Goal: Information Seeking & Learning: Check status

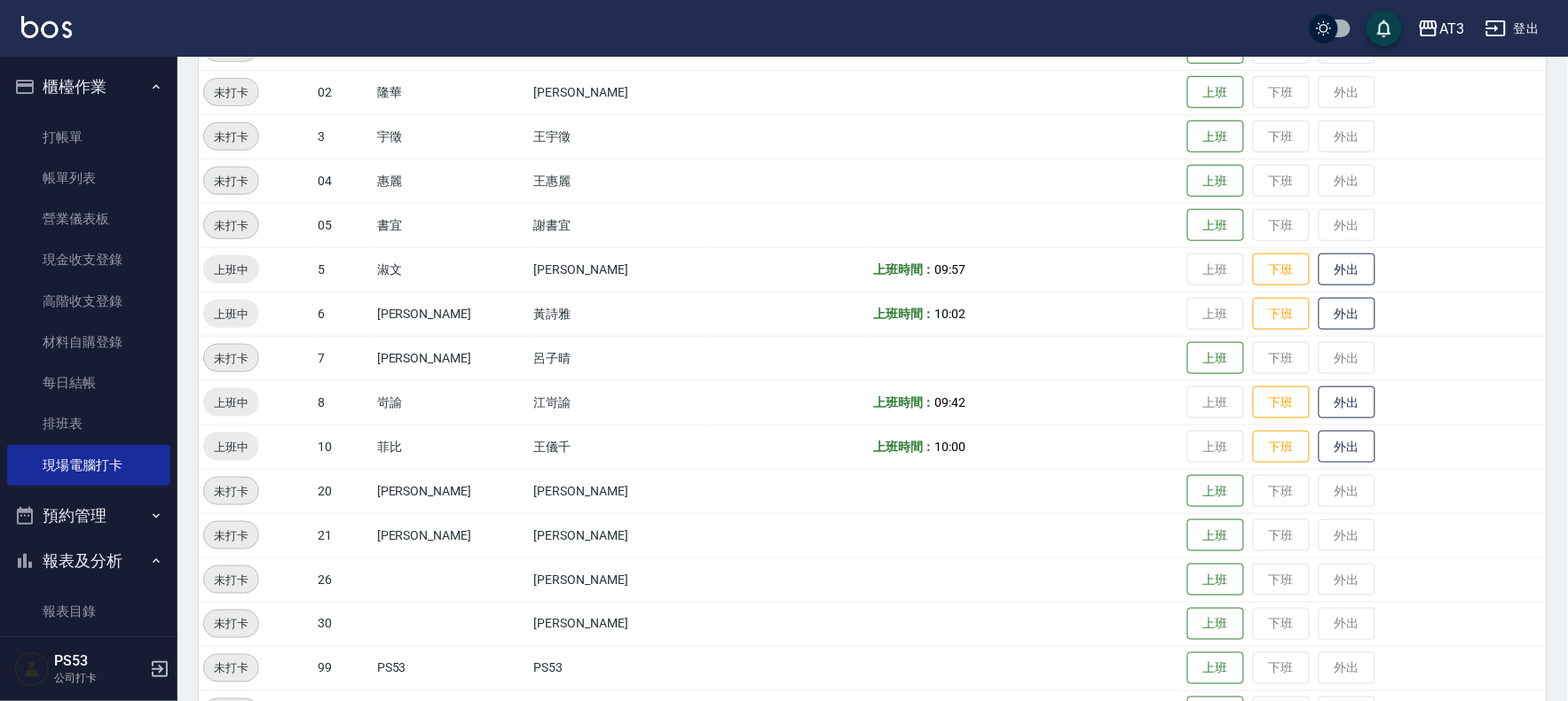
scroll to position [393, 0]
click at [99, 547] on button "報表及分析" at bounding box center [88, 561] width 163 height 46
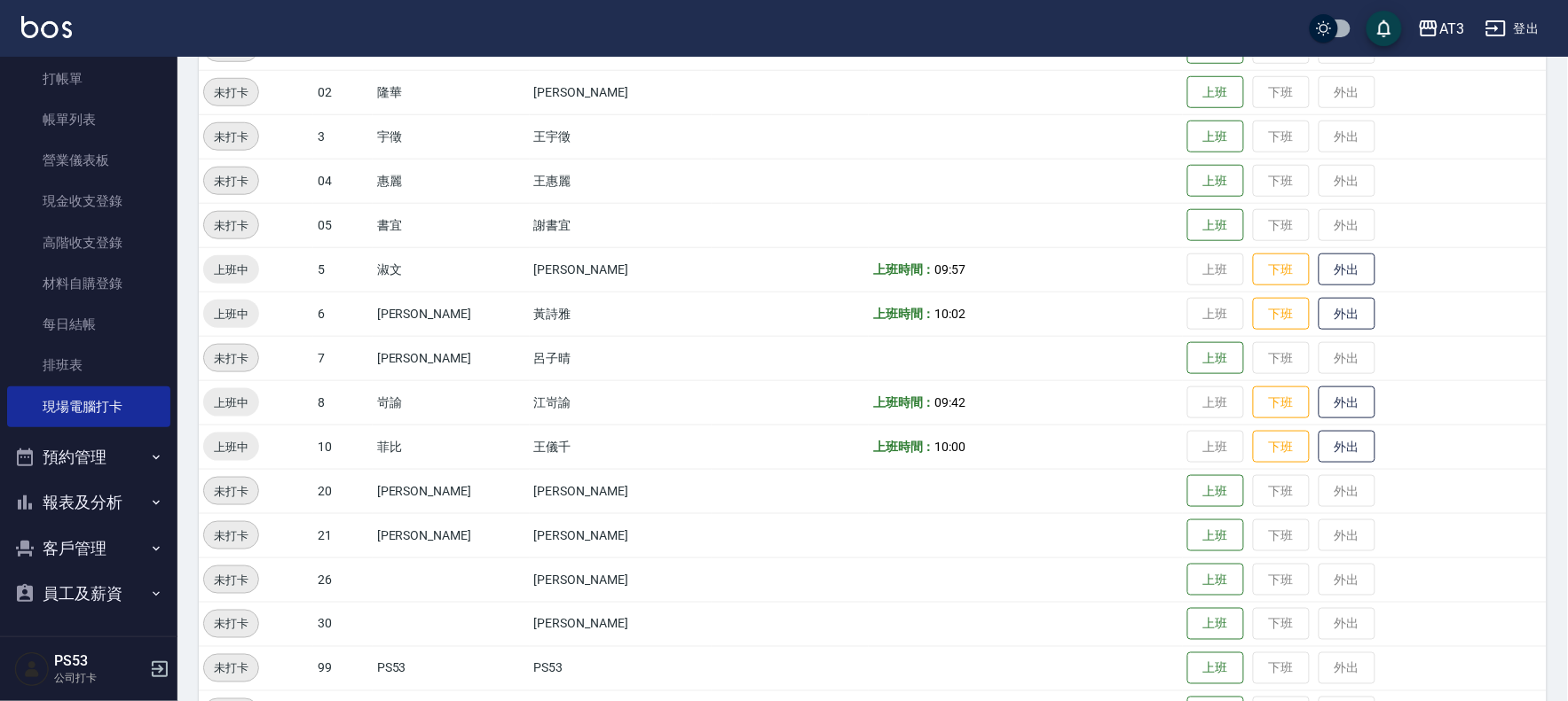
click at [88, 526] on button "客戶管理" at bounding box center [88, 549] width 163 height 46
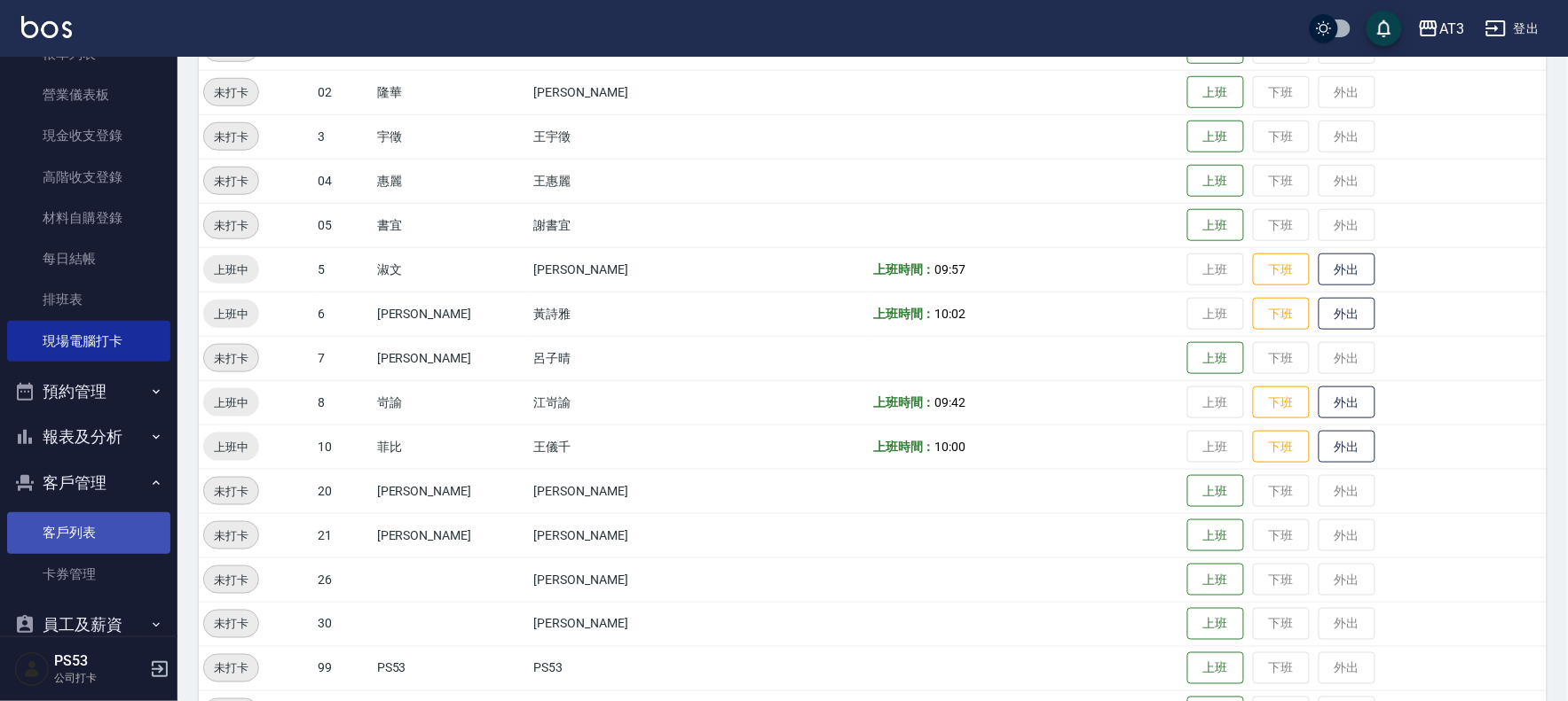
scroll to position [155, 0]
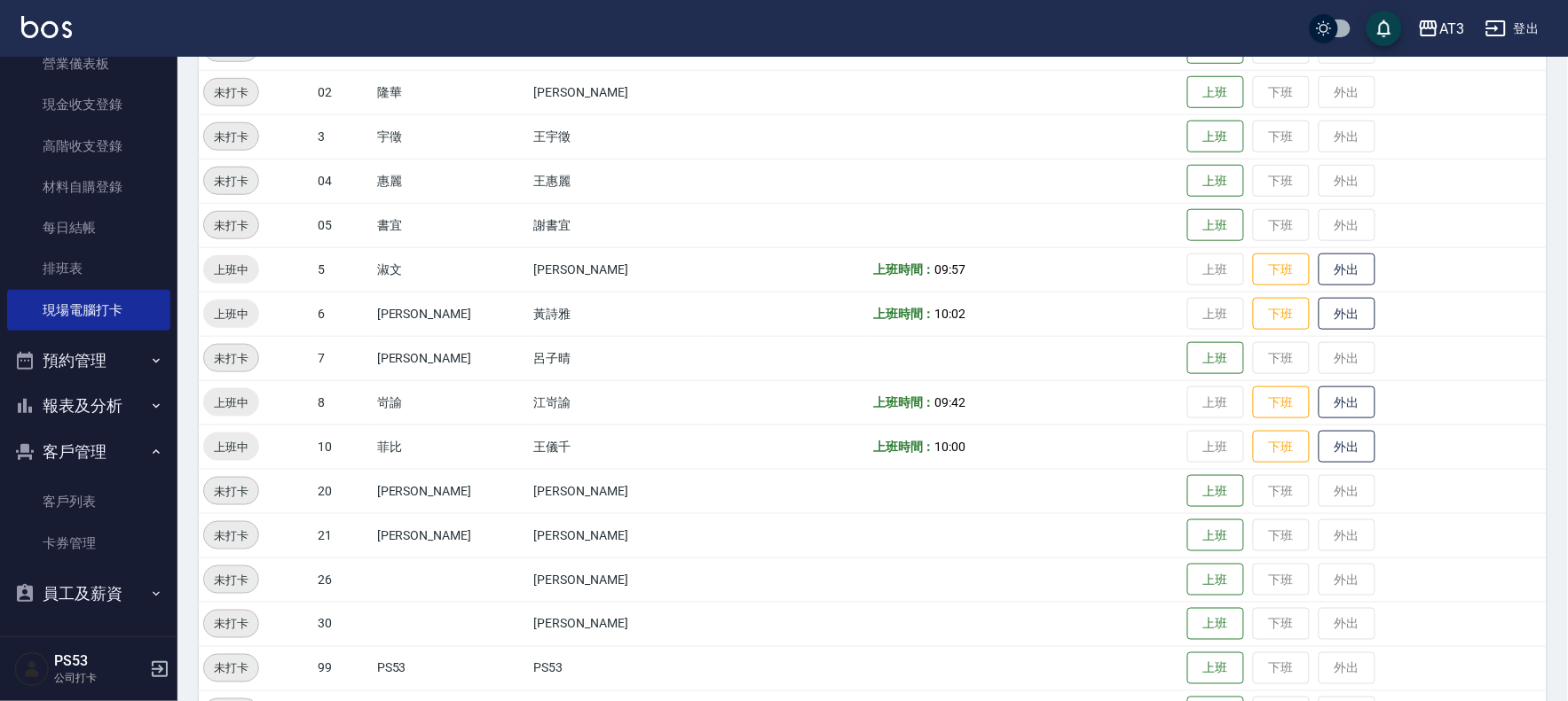
click at [81, 458] on button "客戶管理" at bounding box center [88, 452] width 163 height 46
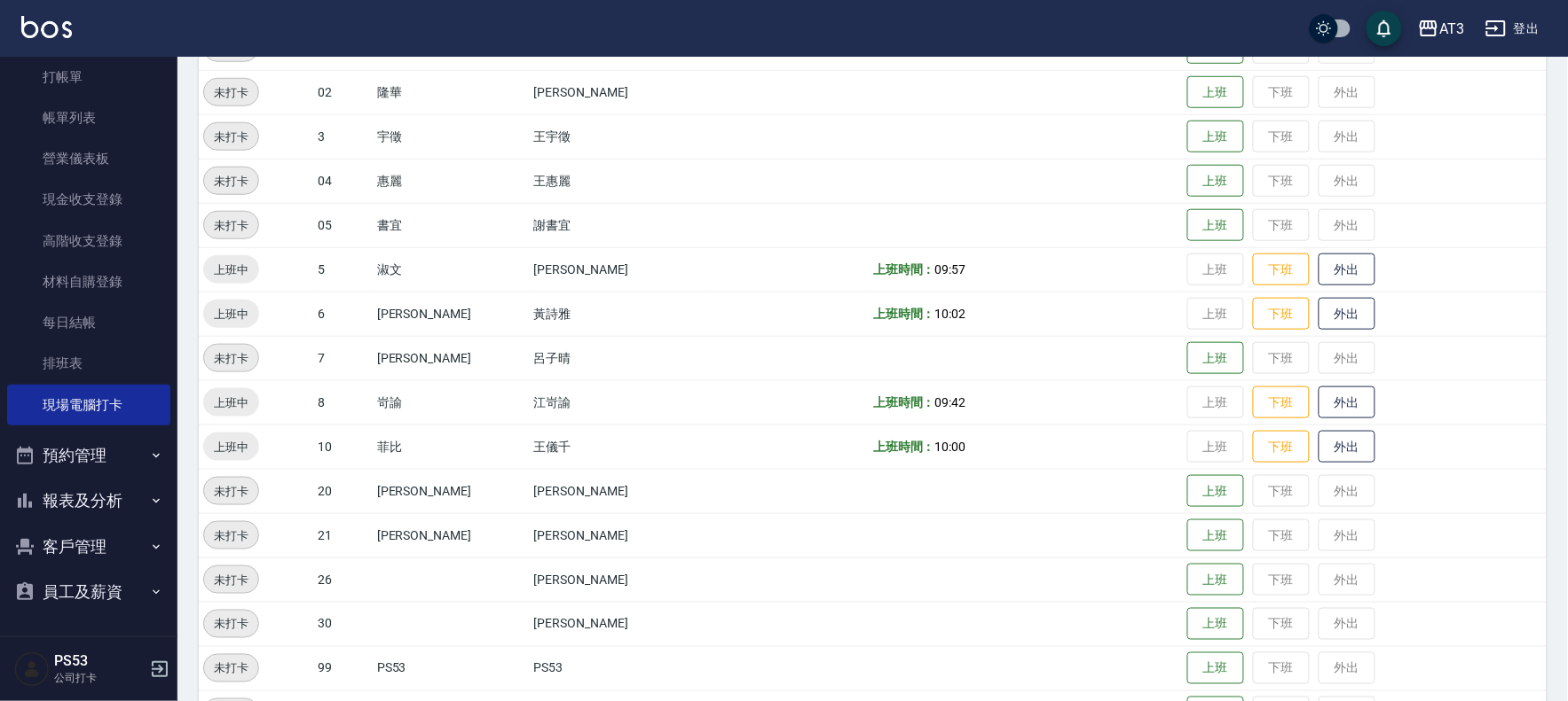
scroll to position [59, 0]
click at [98, 489] on button "報表及分析" at bounding box center [88, 503] width 163 height 46
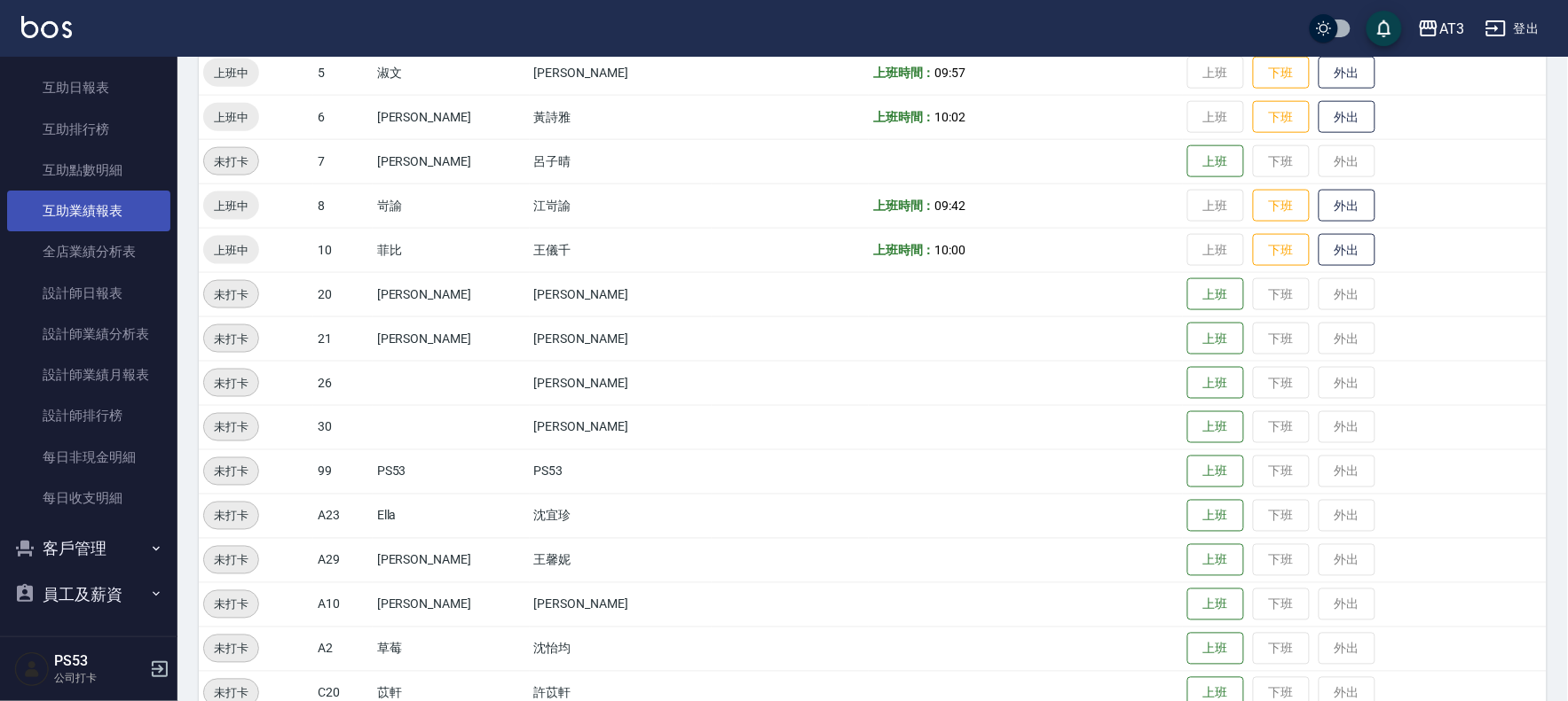
scroll to position [606, 0]
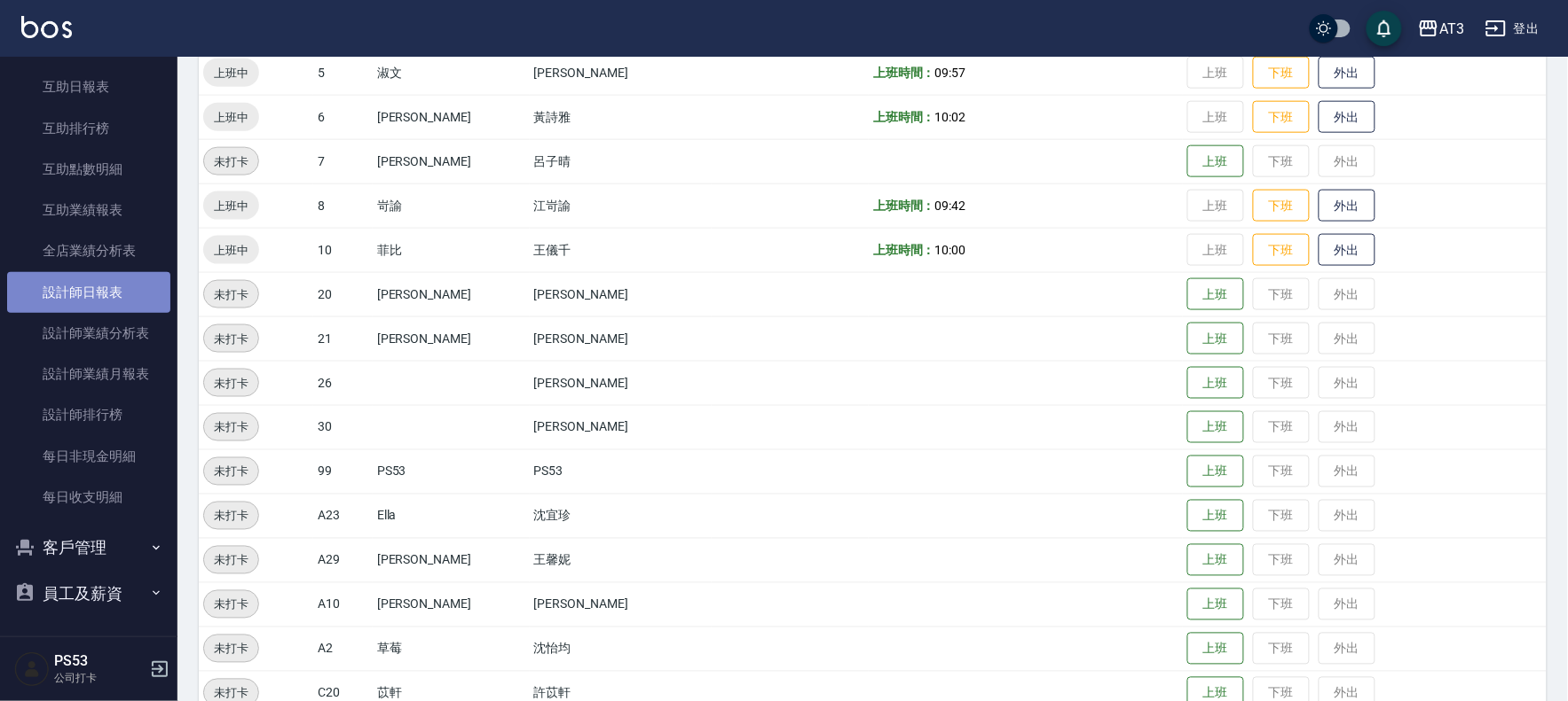
click at [96, 304] on link "設計師日報表" at bounding box center [88, 293] width 163 height 41
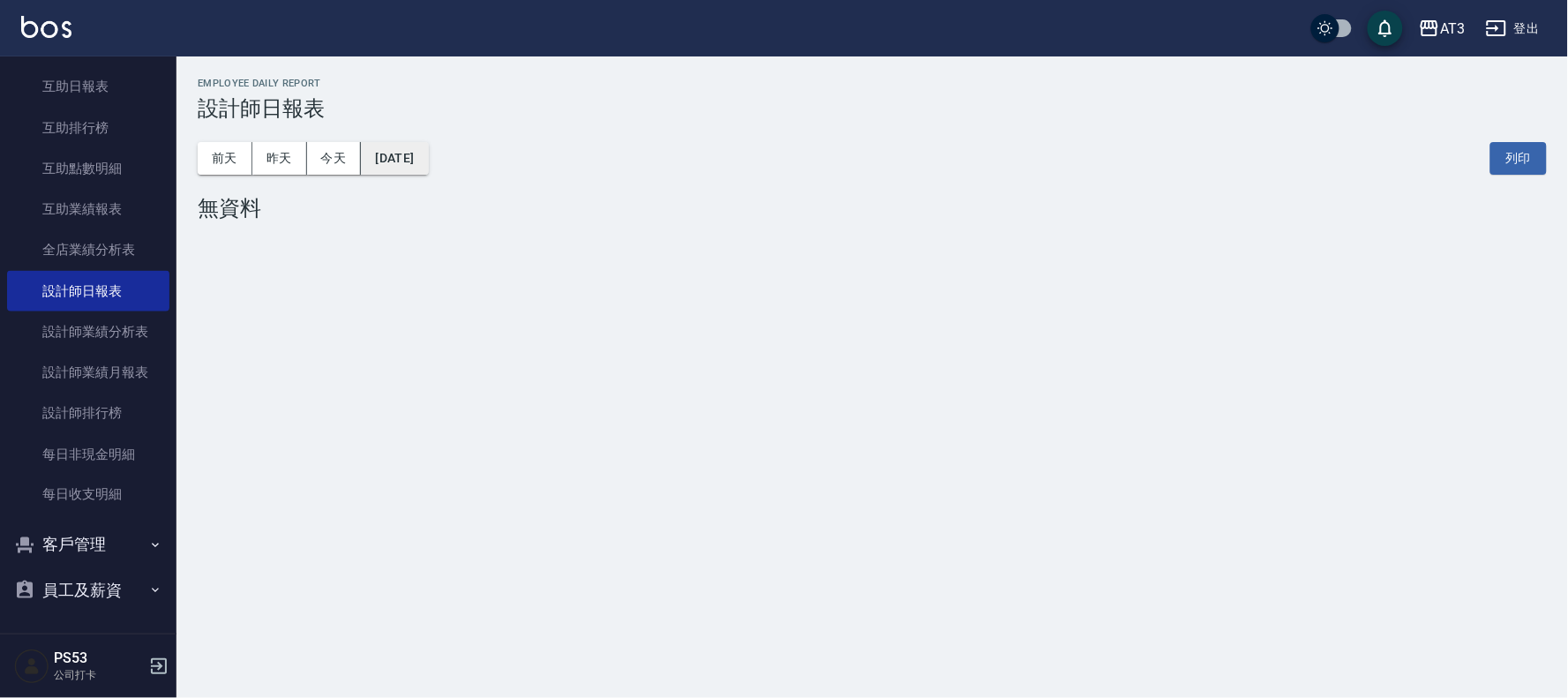
click at [391, 145] on button "[DATE]" at bounding box center [394, 159] width 67 height 33
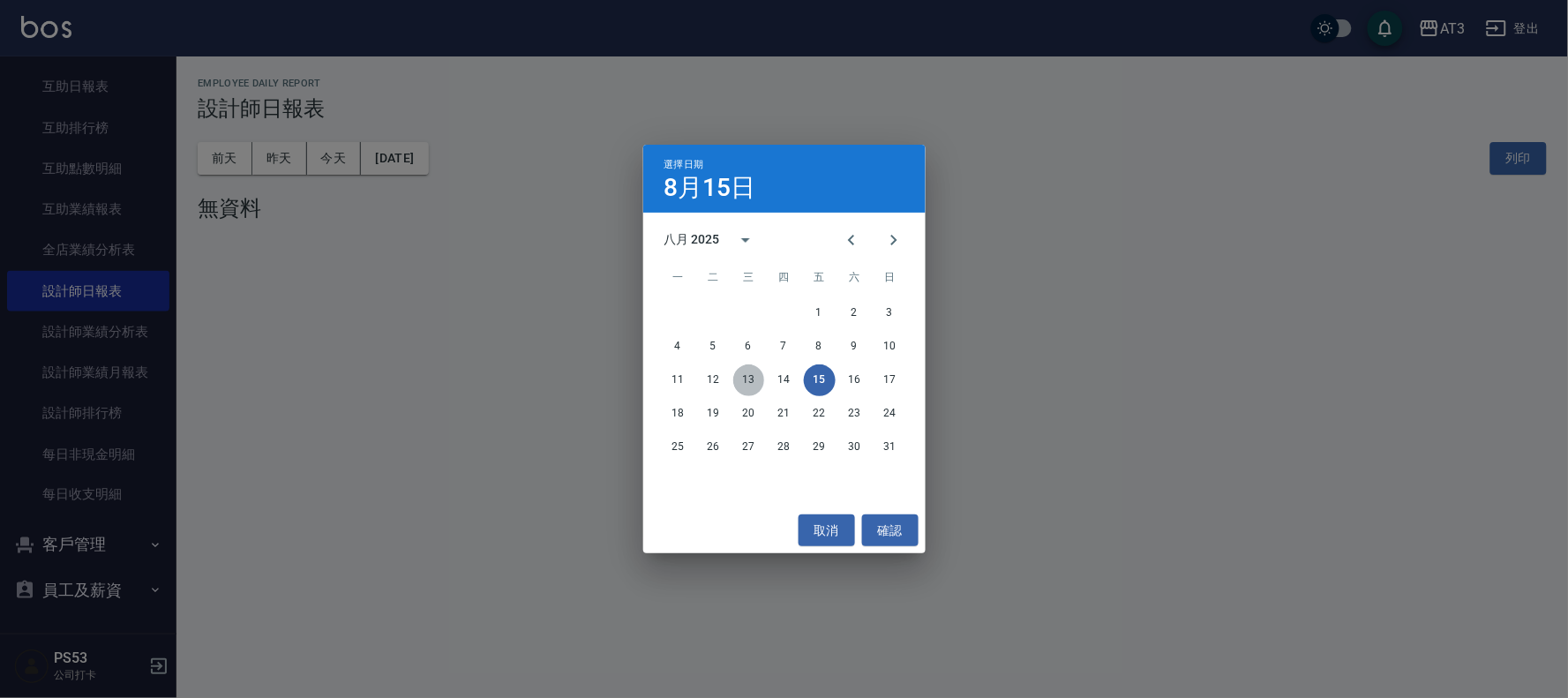
click at [751, 385] on button "13" at bounding box center [749, 381] width 32 height 32
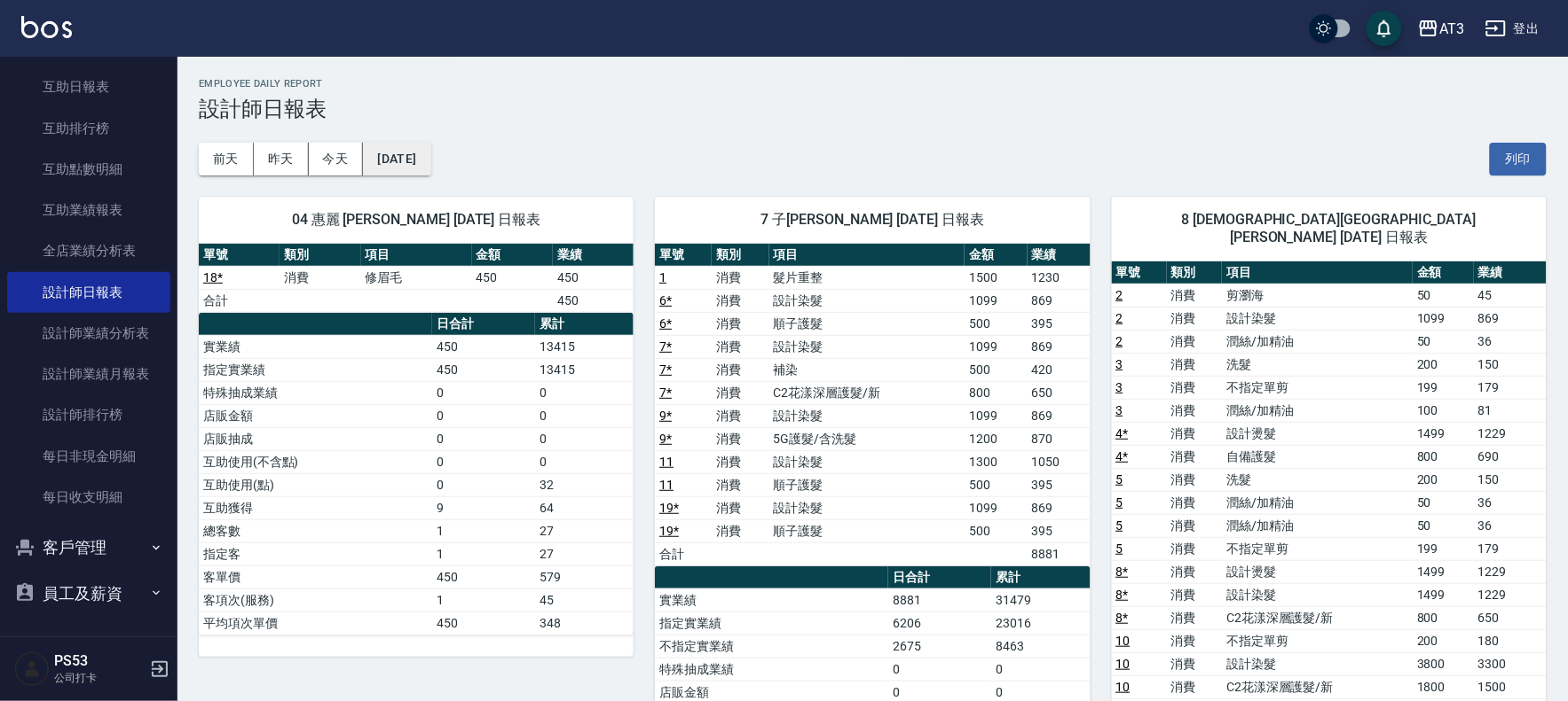
click at [411, 169] on button "[DATE]" at bounding box center [396, 159] width 67 height 33
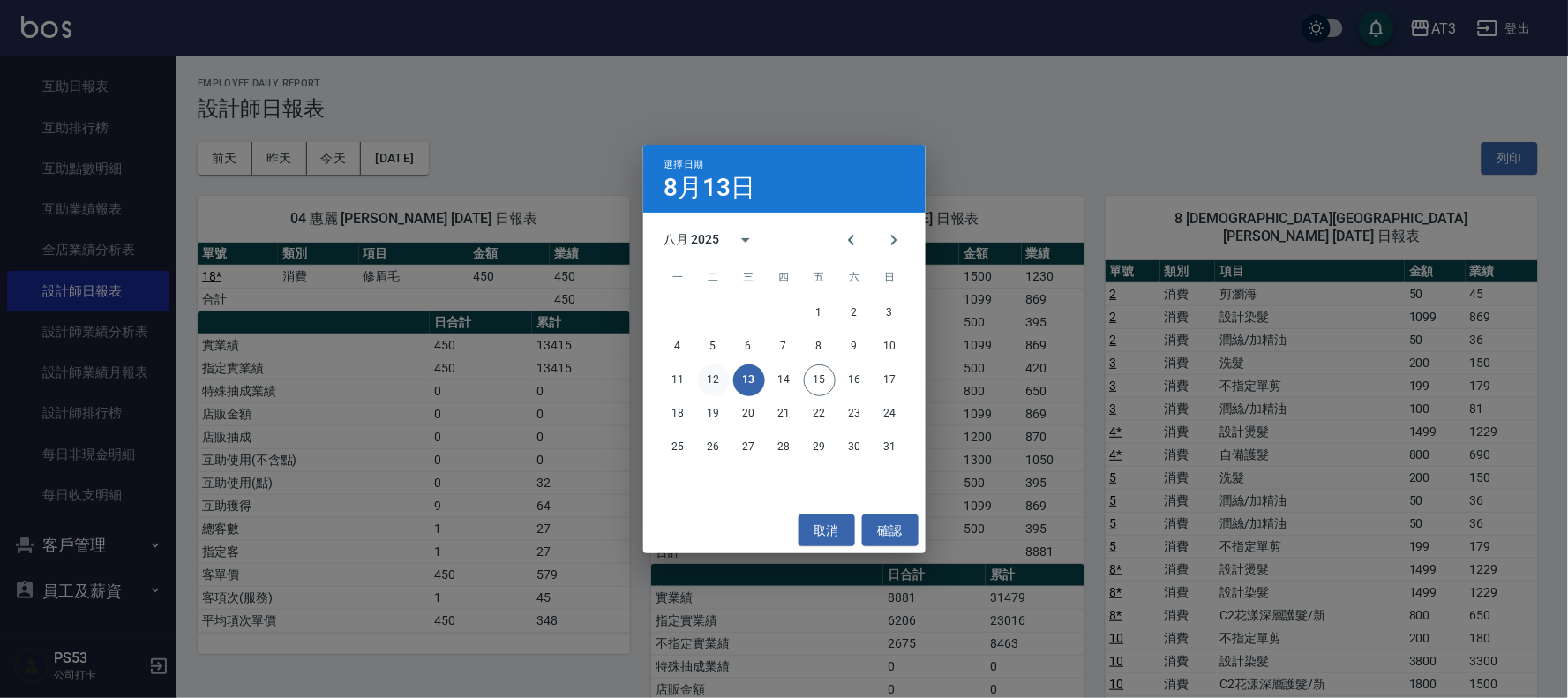
click at [706, 383] on button "12" at bounding box center [713, 381] width 32 height 32
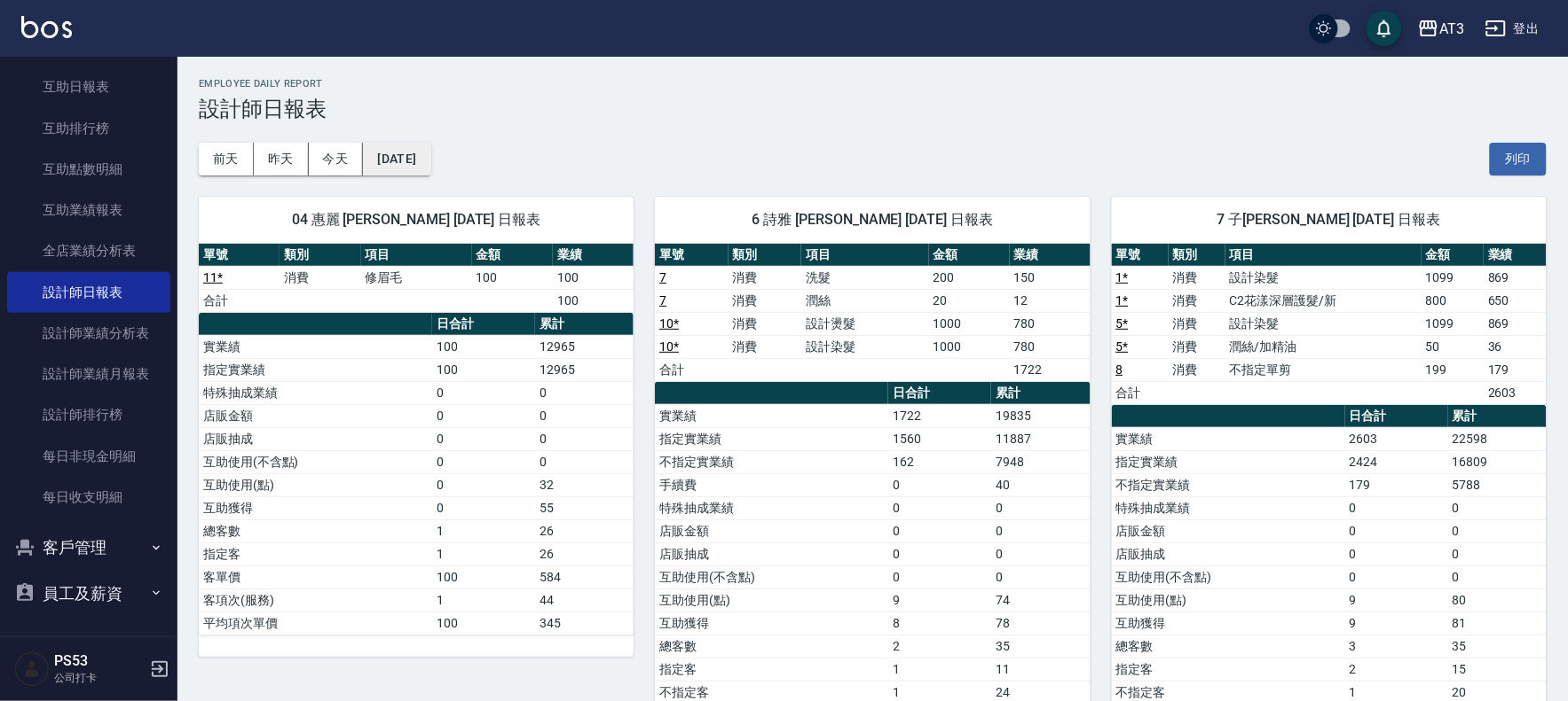
click at [428, 148] on button "[DATE]" at bounding box center [396, 159] width 67 height 33
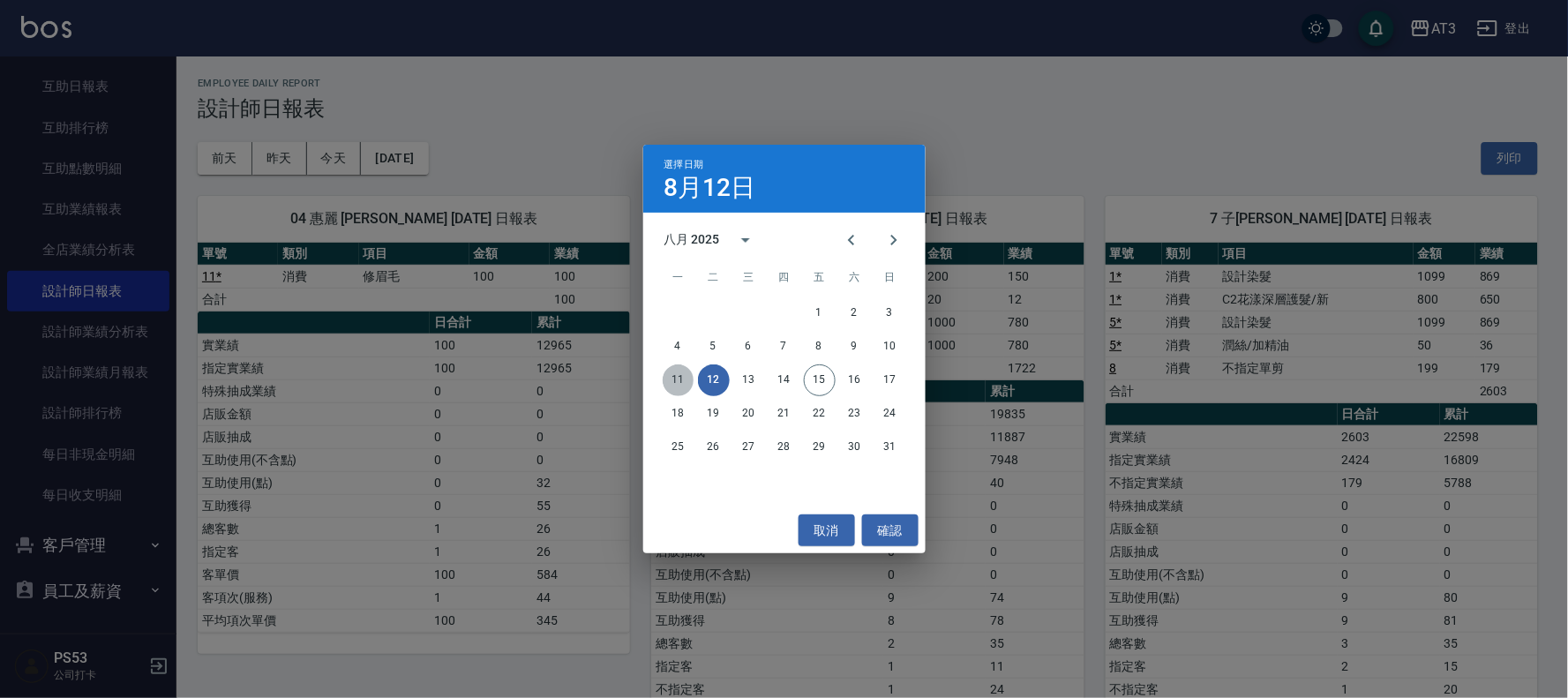
click at [681, 377] on button "11" at bounding box center [679, 381] width 32 height 32
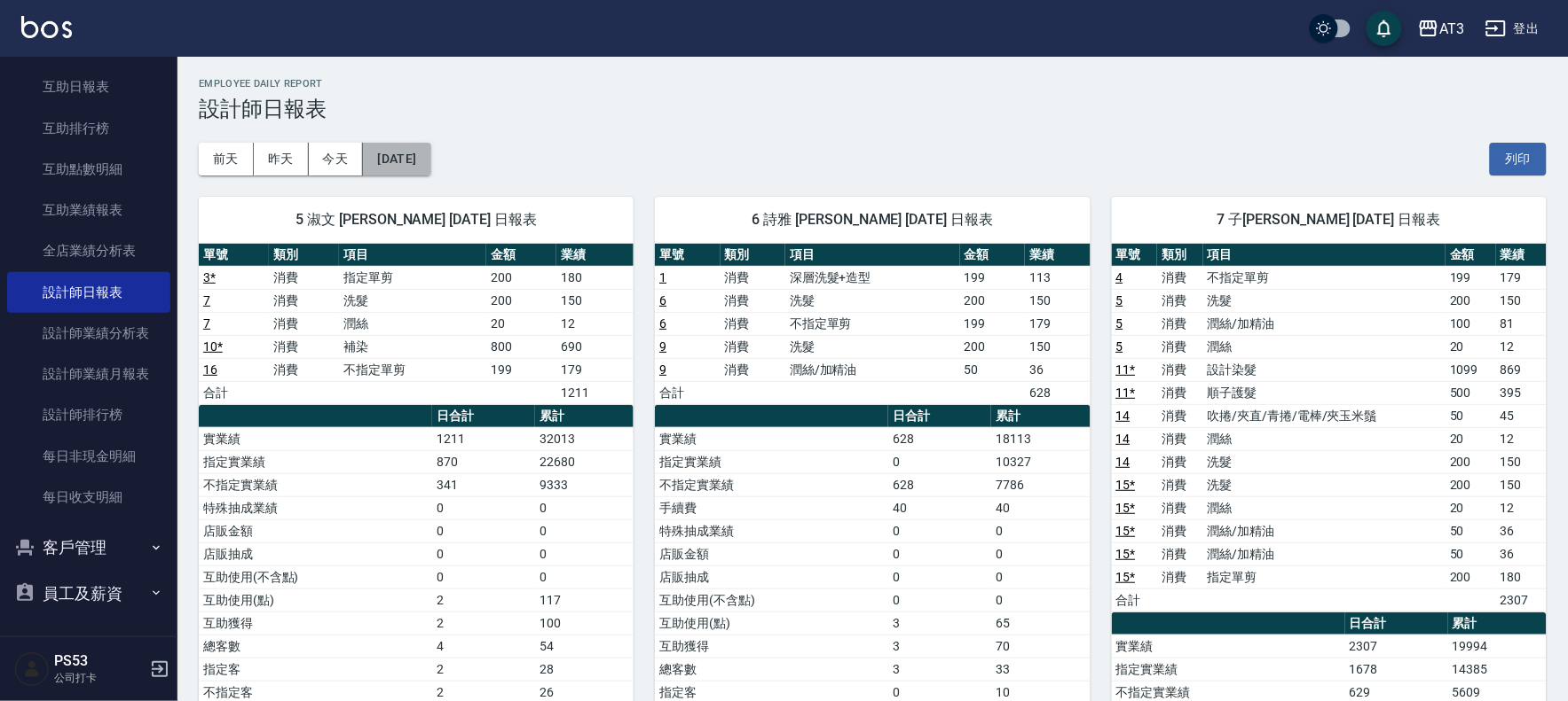
click at [430, 167] on button "[DATE]" at bounding box center [396, 159] width 67 height 33
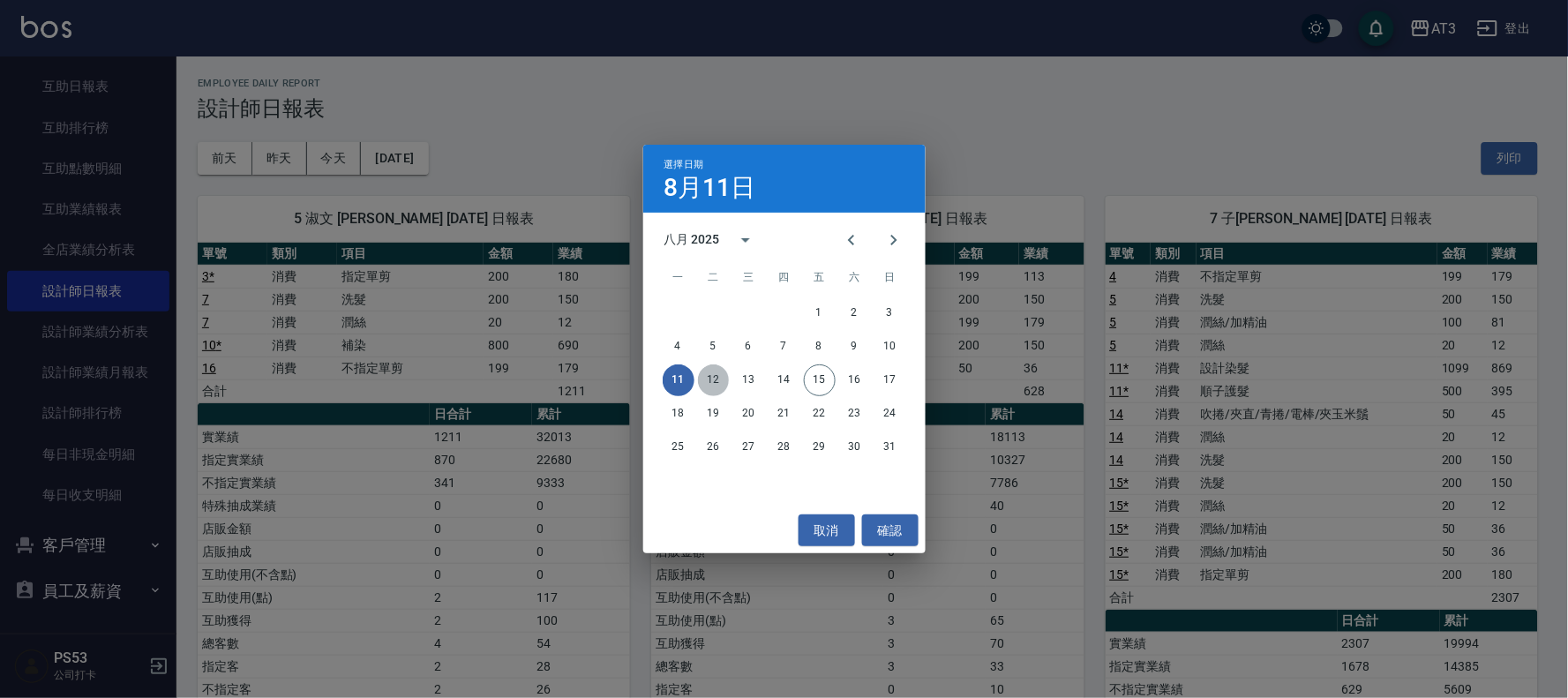
click at [712, 378] on button "12" at bounding box center [713, 381] width 32 height 32
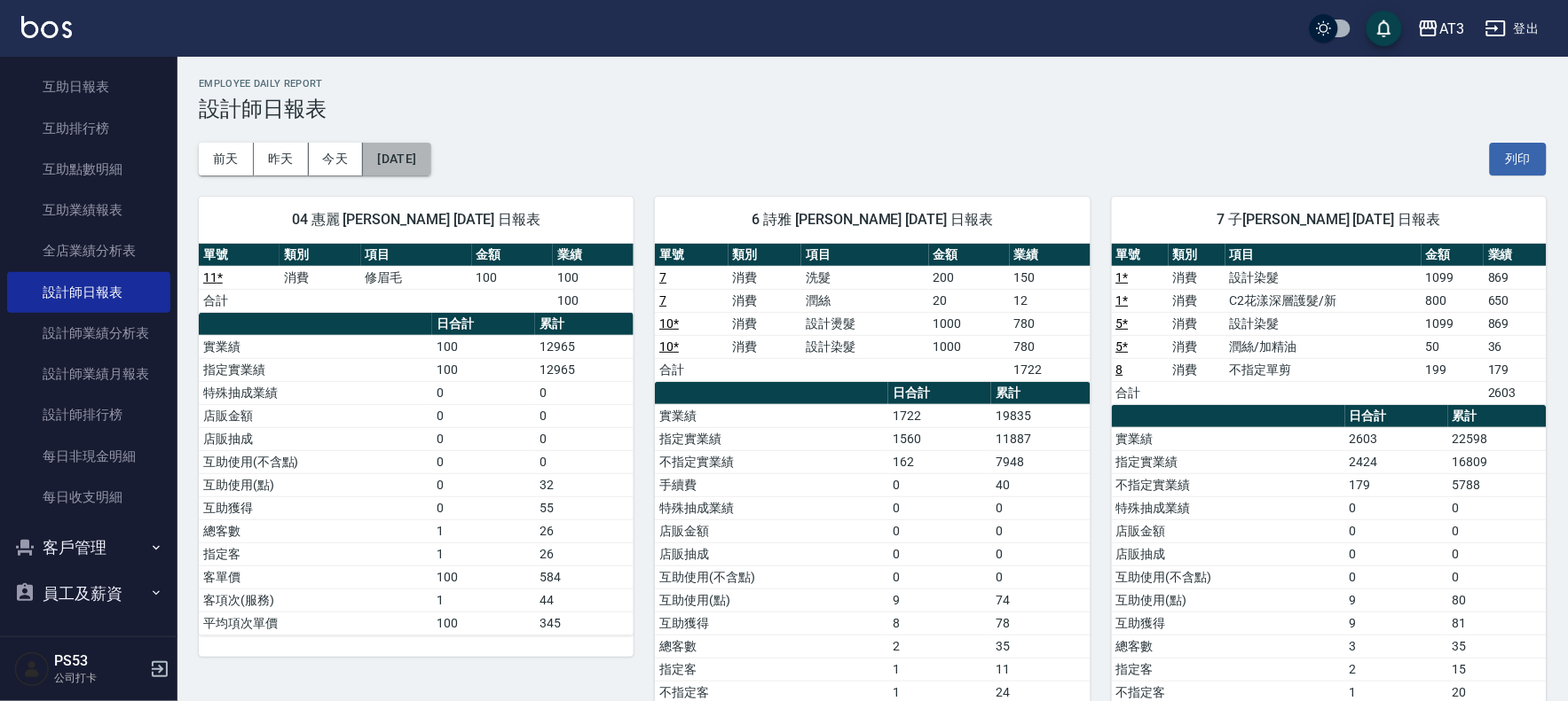
click at [430, 151] on button "[DATE]" at bounding box center [396, 159] width 67 height 33
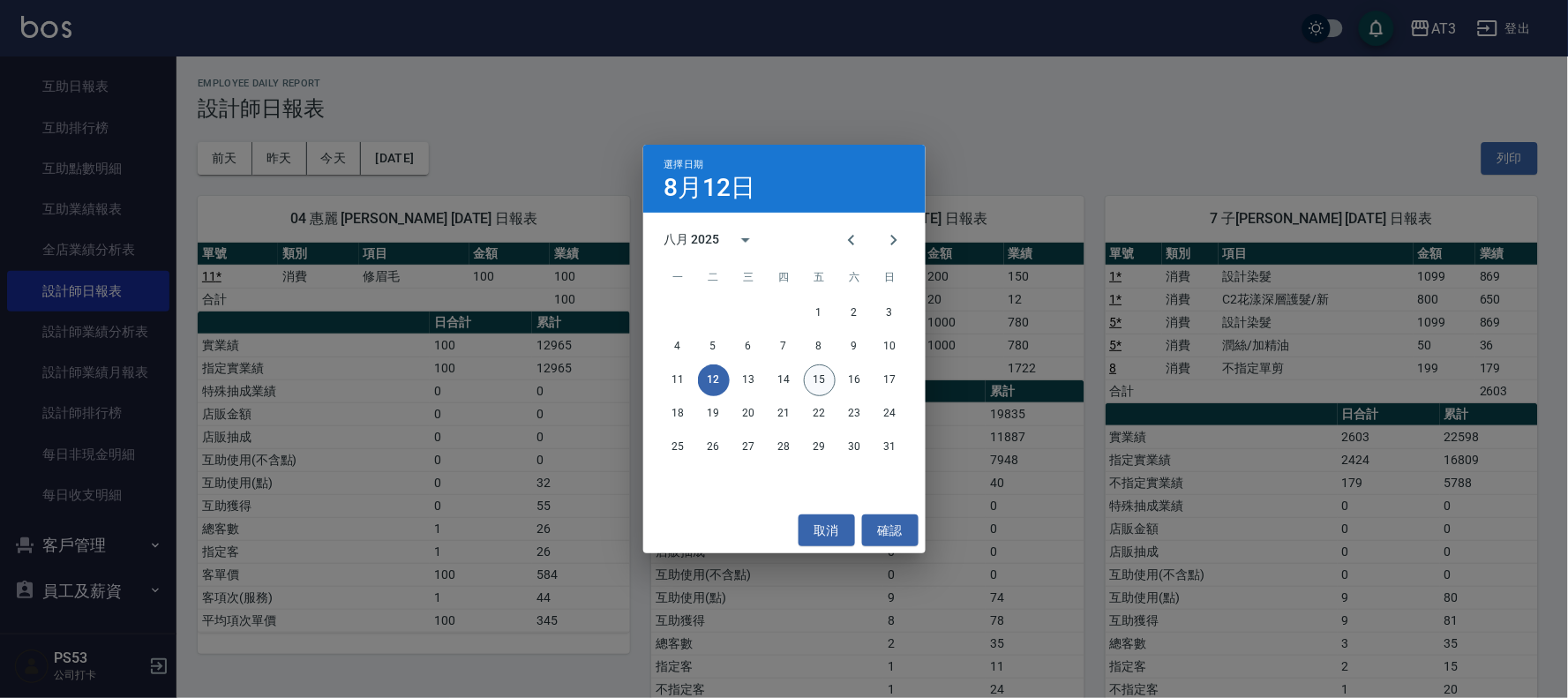
click at [811, 375] on button "15" at bounding box center [820, 381] width 32 height 32
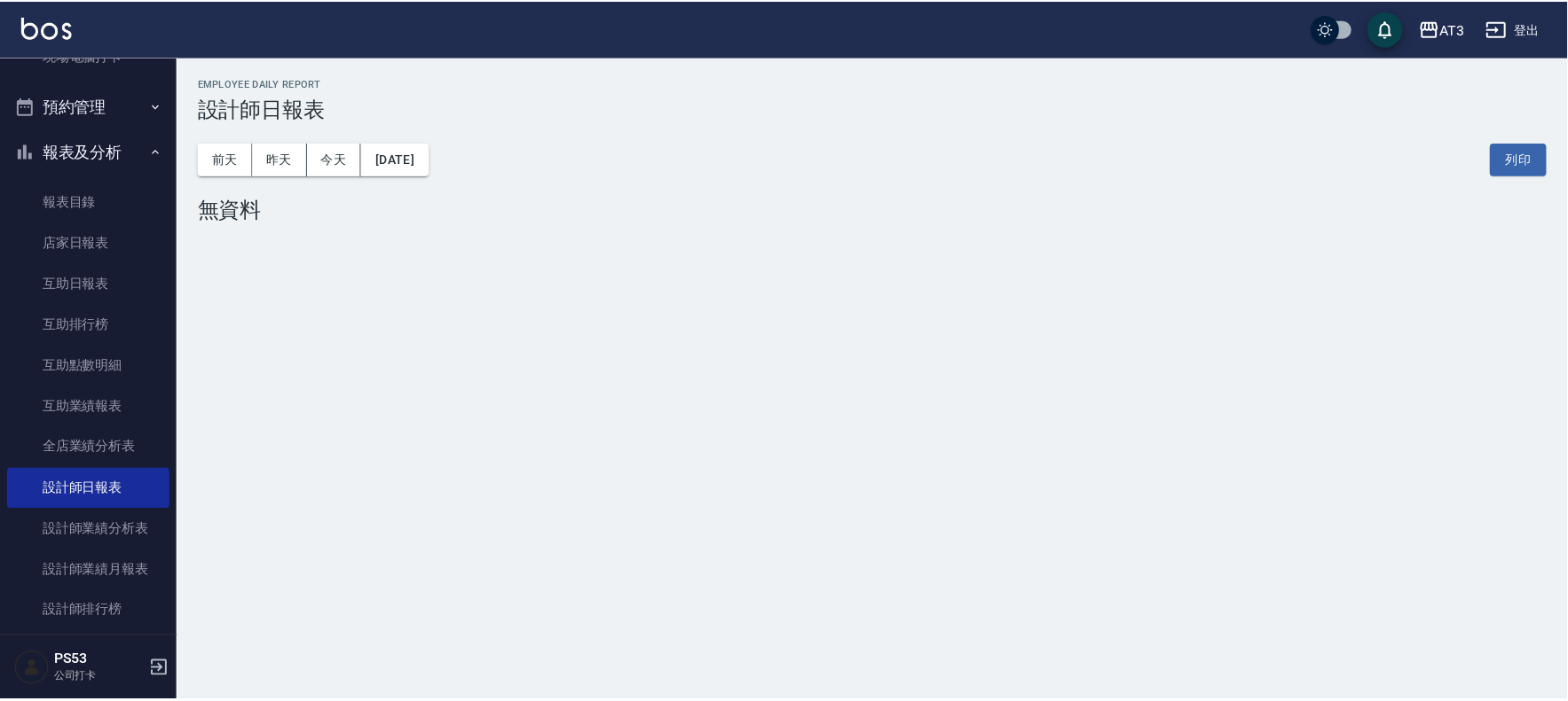
scroll to position [213, 0]
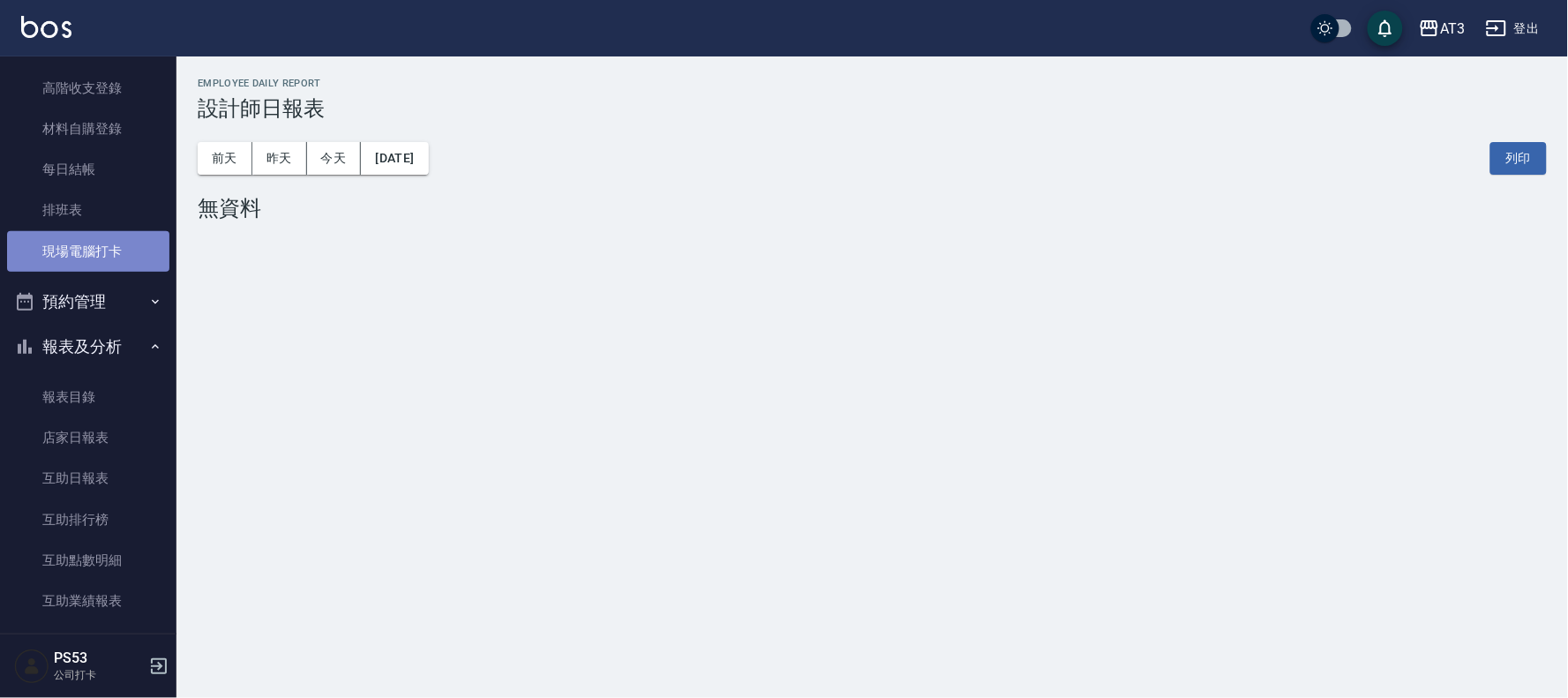
click at [105, 231] on link "現場電腦打卡" at bounding box center [88, 251] width 162 height 40
